Goal: Task Accomplishment & Management: Complete application form

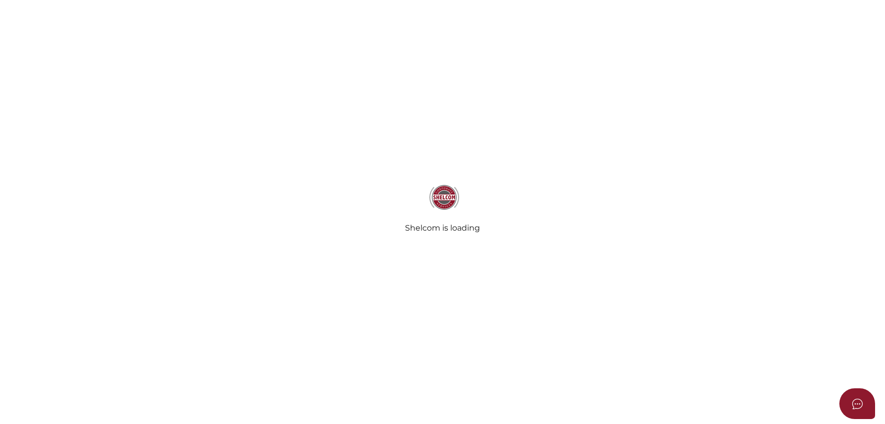
select select
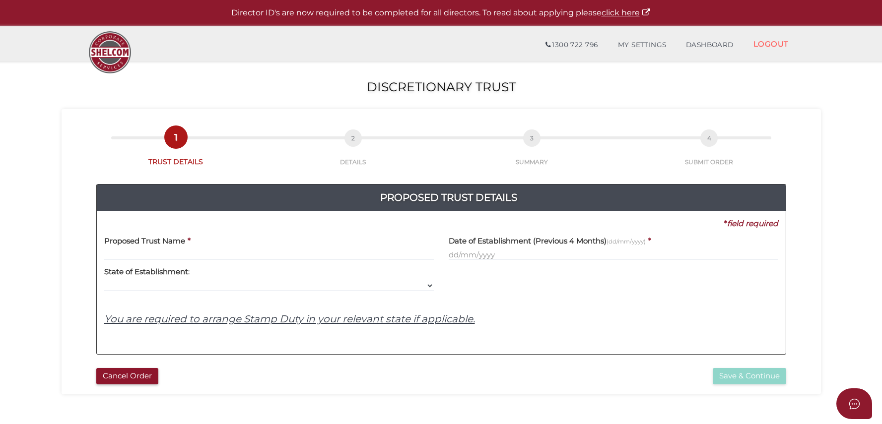
click at [227, 252] on input "text" at bounding box center [268, 255] width 329 height 11
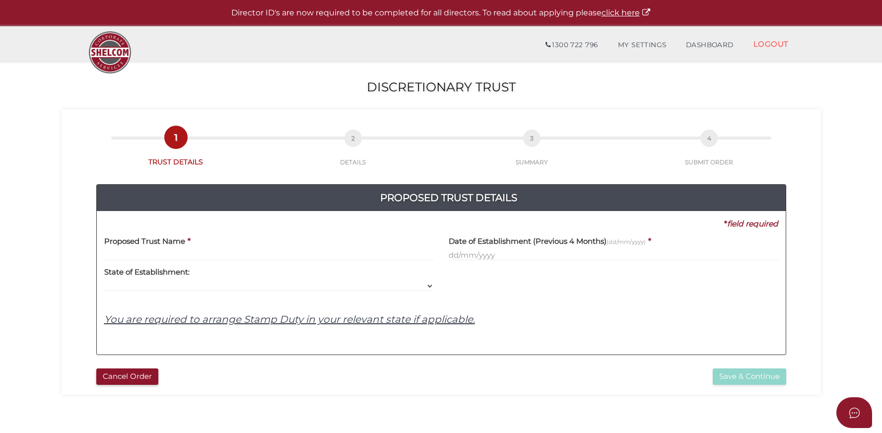
click at [358, 409] on section "Discretionary Trust d19a84be36c3f5277d86565c83fcc913 1 TRUST DETAILS 2 DETAILS …" at bounding box center [441, 370] width 882 height 617
click at [238, 250] on input "text" at bounding box center [268, 255] width 329 height 11
click at [307, 262] on div "Yes No No State of Establishment: VIC ACT [GEOGRAPHIC_DATA] NT QLD TAS [GEOGRAP…" at bounding box center [268, 275] width 329 height 31
click at [306, 255] on input "text" at bounding box center [268, 255] width 329 height 11
click at [130, 248] on label "Proposed Trust Name" at bounding box center [144, 239] width 81 height 20
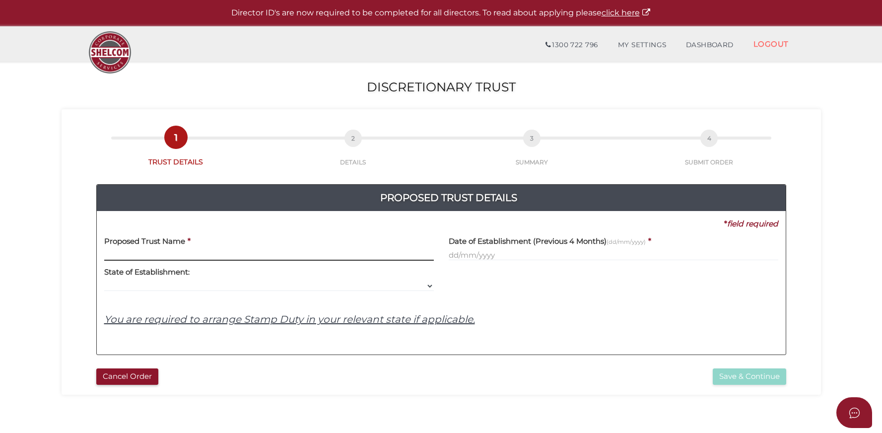
click at [131, 256] on input "text" at bounding box center [268, 255] width 329 height 11
paste input "LEEJH Family Trust"
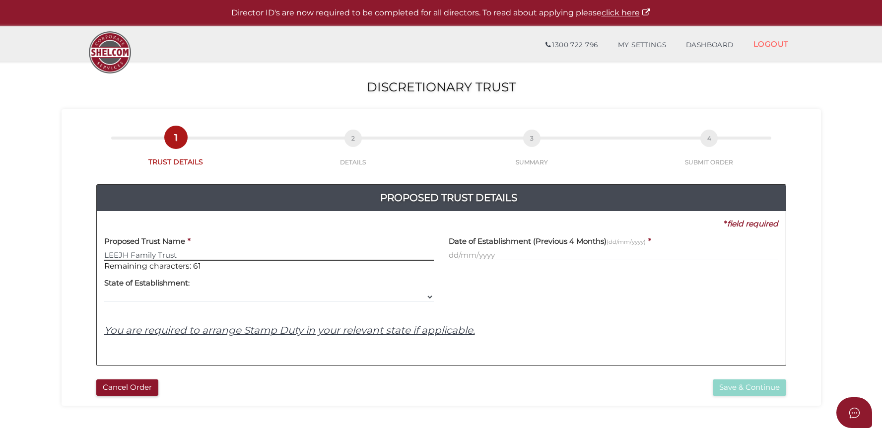
type input "LEEJH Family Trust"
click at [614, 286] on div at bounding box center [613, 286] width 344 height 31
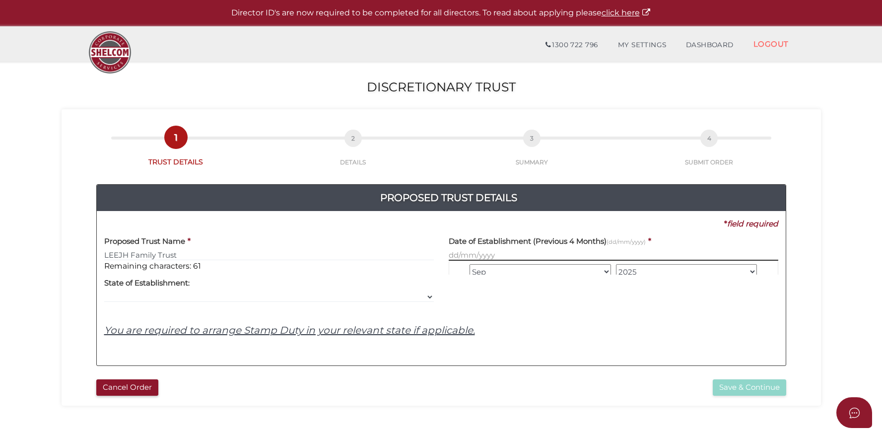
click at [576, 251] on input "text" at bounding box center [612, 255] width 329 height 11
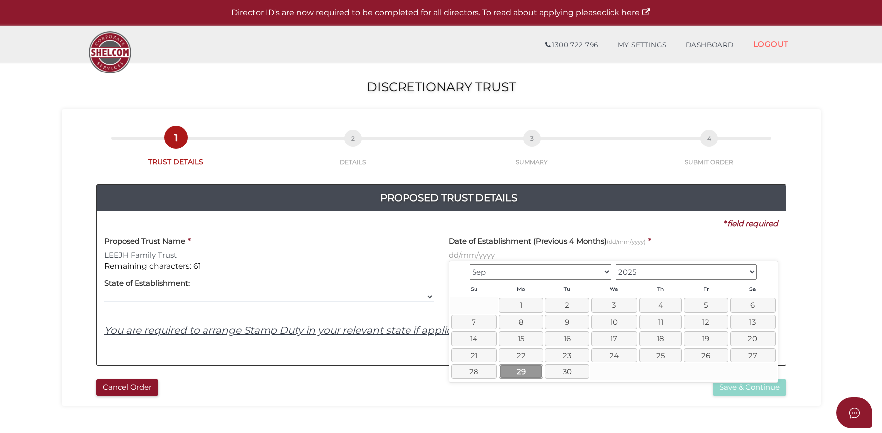
click at [509, 371] on link "29" at bounding box center [521, 371] width 44 height 14
type input "[DATE]"
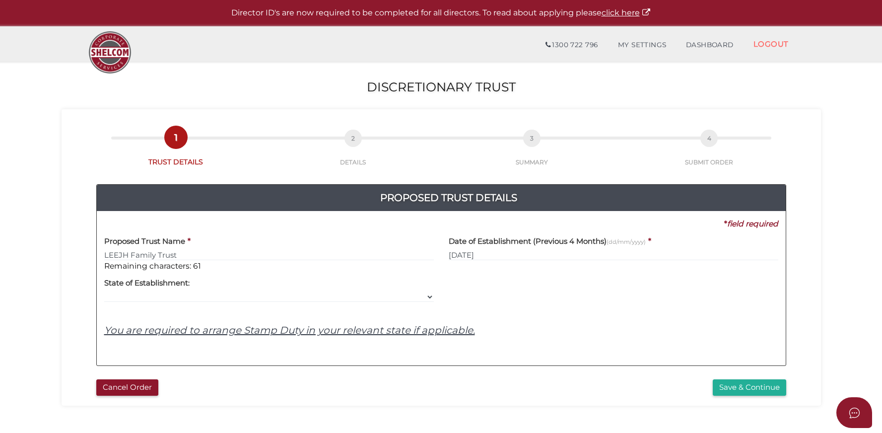
click at [478, 366] on div "Proposed Trust Details 3ab6fa24a588db5ce714f84df5831ad3 d19a84be36c3f5277d86565…" at bounding box center [441, 271] width 744 height 208
click at [201, 293] on select "VIC ACT [GEOGRAPHIC_DATA] [GEOGRAPHIC_DATA] QLD [GEOGRAPHIC_DATA] [GEOGRAPHIC_D…" at bounding box center [268, 296] width 329 height 11
select select "VIC"
click at [104, 291] on select "VIC ACT [GEOGRAPHIC_DATA] [GEOGRAPHIC_DATA] QLD [GEOGRAPHIC_DATA] [GEOGRAPHIC_D…" at bounding box center [268, 296] width 329 height 11
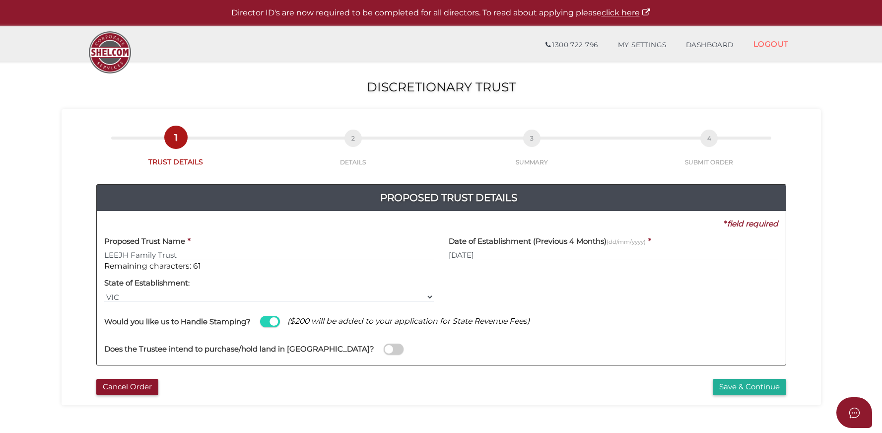
click at [384, 351] on span at bounding box center [394, 348] width 20 height 11
click at [0, 0] on input "checkbox" at bounding box center [0, 0] width 0 height 0
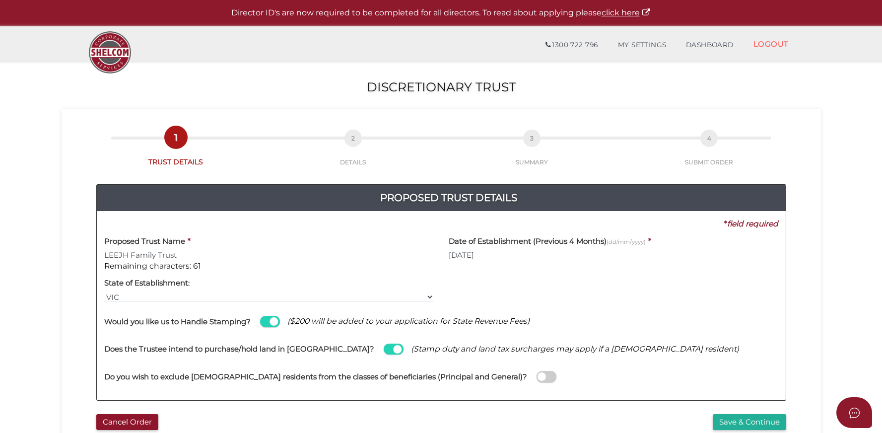
click at [665, 351] on div "Does the Trustee intend to purchase/hold land in [GEOGRAPHIC_DATA]? (Stamp duty…" at bounding box center [441, 344] width 674 height 28
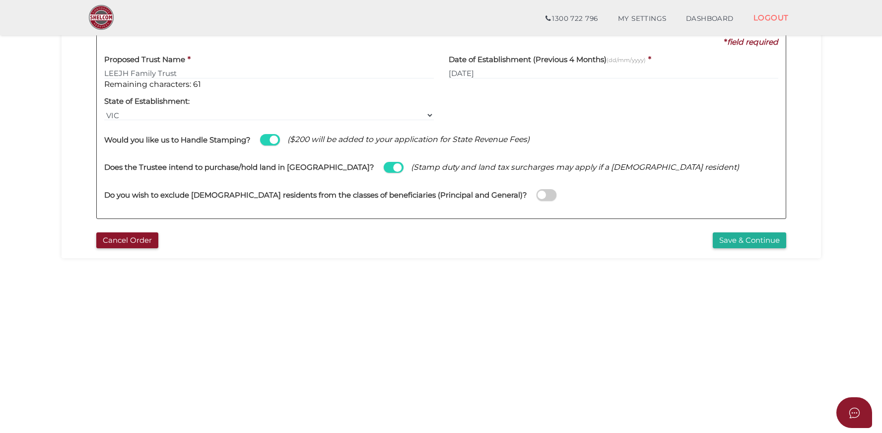
scroll to position [149, 0]
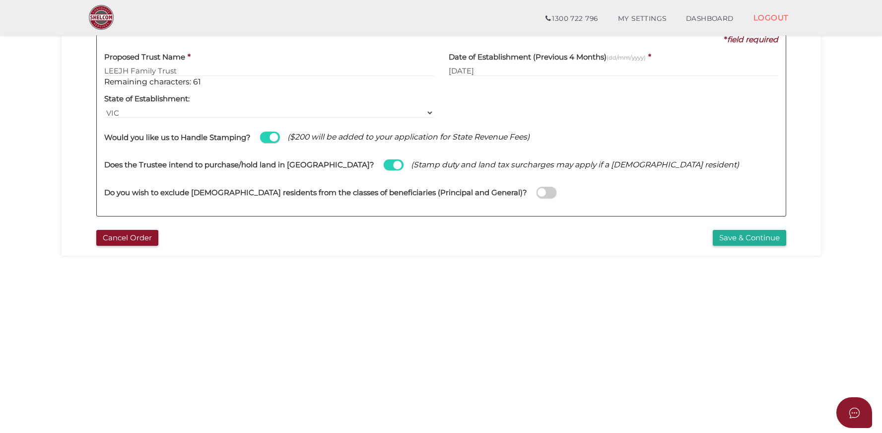
click at [804, 290] on section "Discretionary Trust d19a84be36c3f5277d86565c83fcc913 1 TRUST DETAILS 2 DETAILS …" at bounding box center [441, 185] width 882 height 617
click at [758, 233] on button "Save & Continue" at bounding box center [748, 238] width 73 height 16
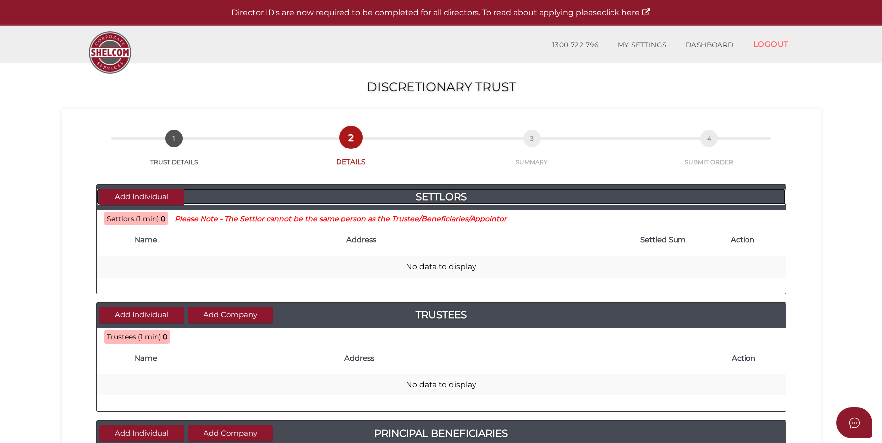
click at [185, 197] on h4 "Settlors" at bounding box center [441, 197] width 689 height 16
click at [172, 195] on button "Add Individual" at bounding box center [141, 197] width 85 height 16
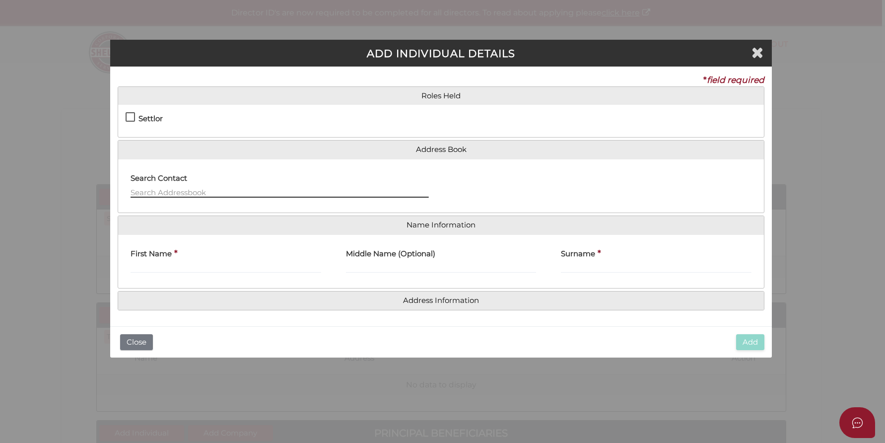
click at [162, 188] on input "text" at bounding box center [279, 192] width 298 height 11
click at [130, 119] on label "Settlor" at bounding box center [144, 121] width 37 height 12
checkbox input "true"
type input "10"
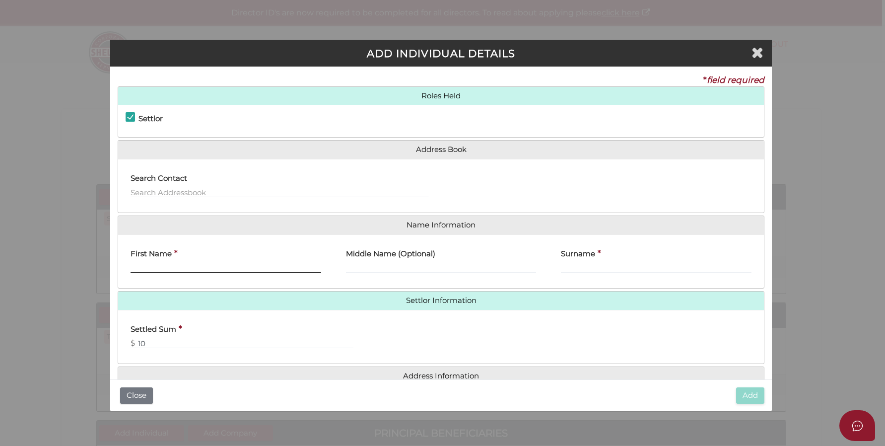
click at [233, 268] on input "First Name" at bounding box center [225, 267] width 191 height 11
